Goal: Task Accomplishment & Management: Use online tool/utility

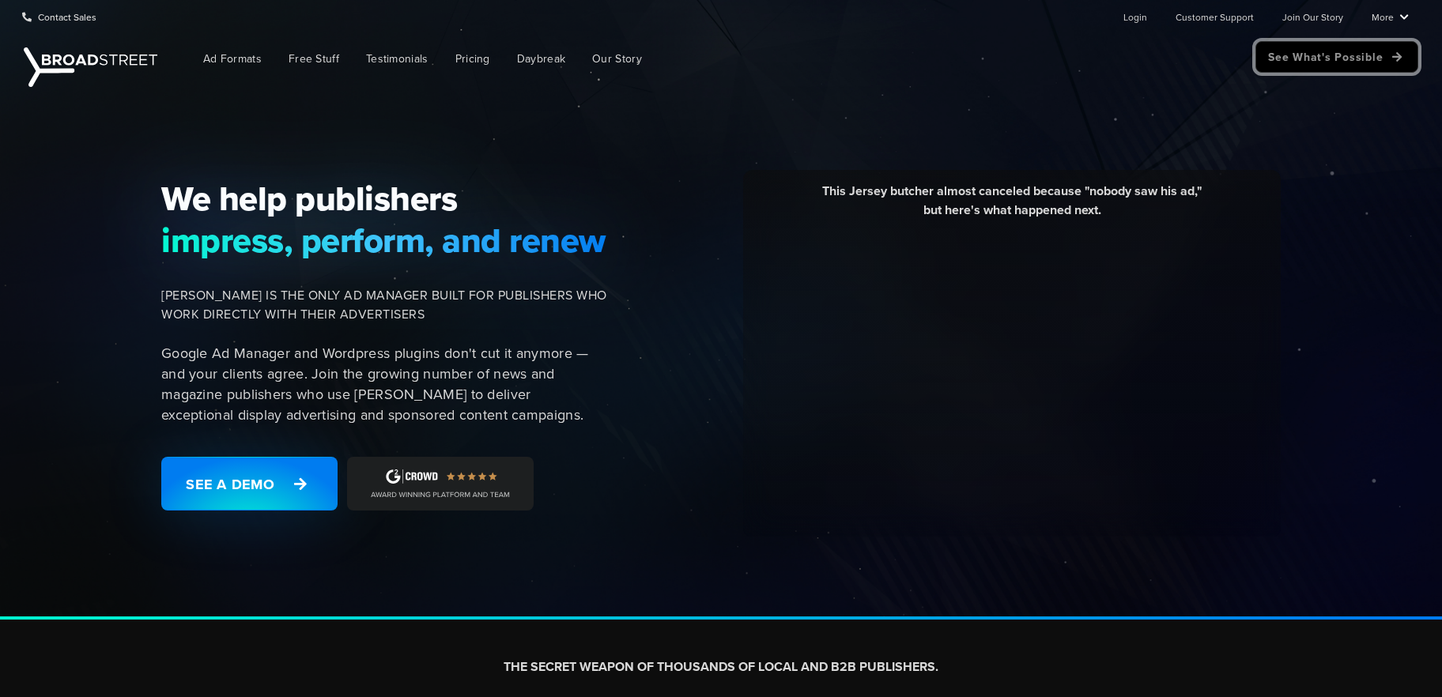
click at [1335, 58] on link "See What's Possible" at bounding box center [1336, 57] width 163 height 32
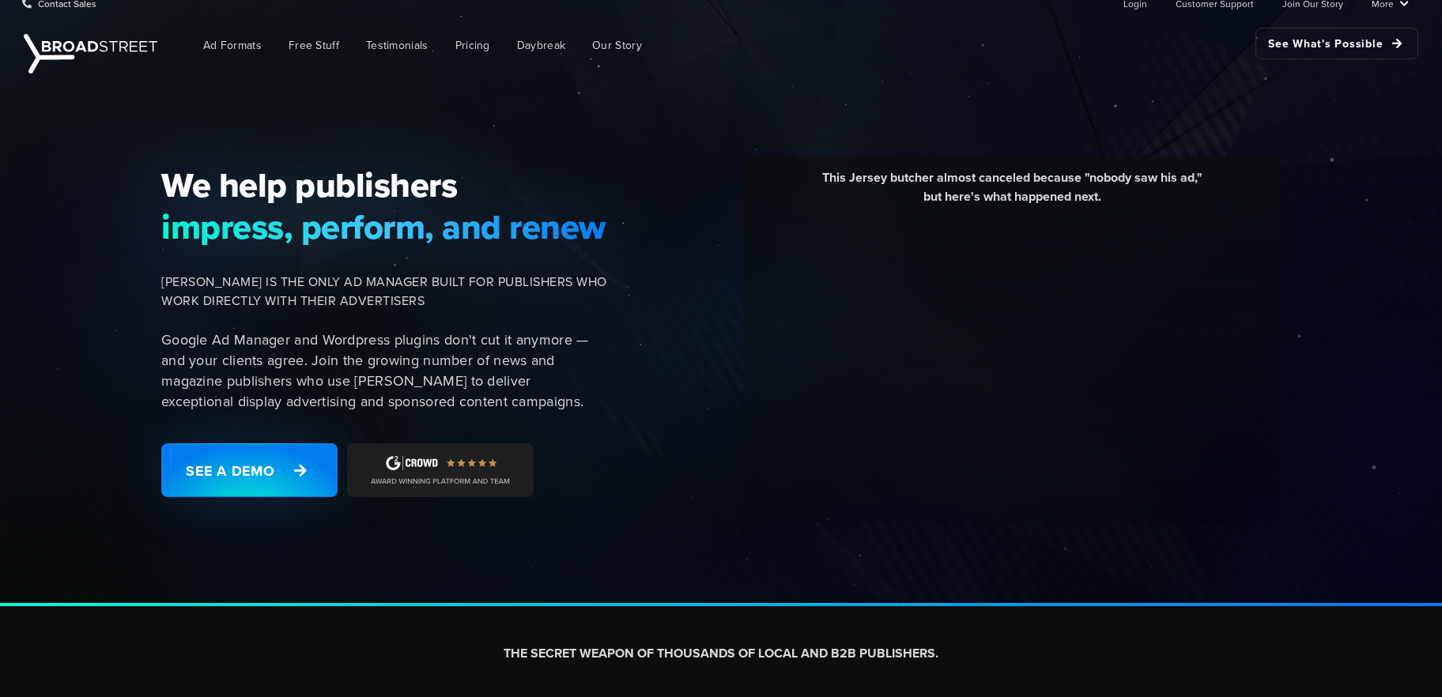
scroll to position [15, 0]
